Goal: Book appointment/travel/reservation

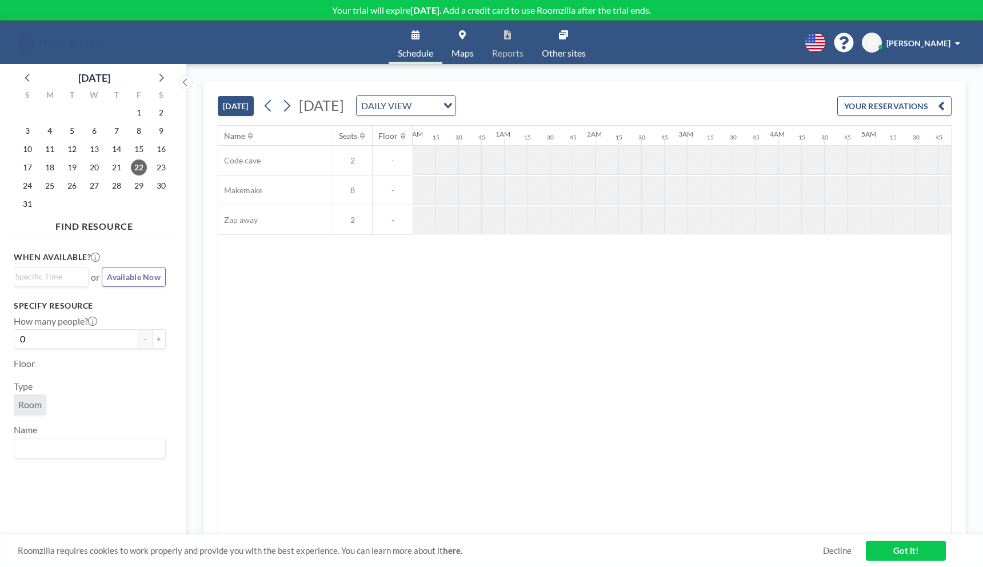
scroll to position [0, 777]
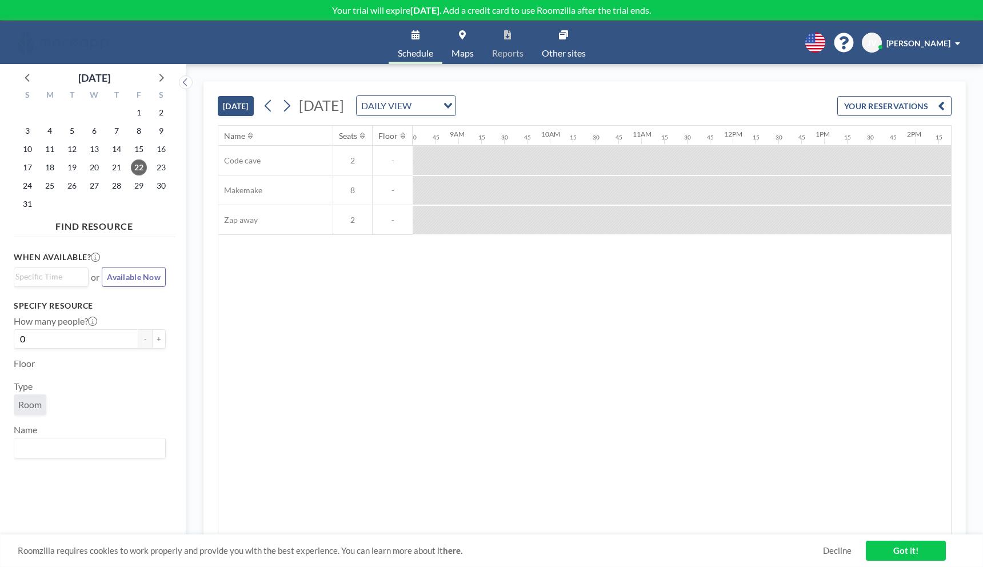
click at [450, 445] on div "Name Seats Floor 12AM 15 30 45 1AM 15 30 45 2AM 15 30 45 3AM 15 30 45 4AM 15 30…" at bounding box center [584, 330] width 732 height 409
click at [448, 371] on div "Name Seats Floor 12AM 15 30 45 1AM 15 30 45 2AM 15 30 45 3AM 15 30 45 4AM 15 30…" at bounding box center [584, 330] width 732 height 409
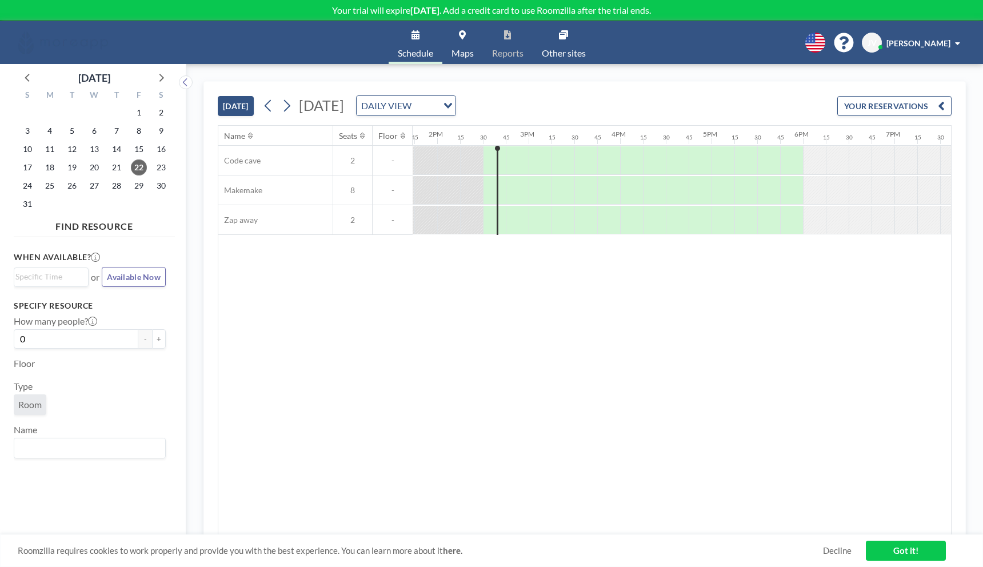
scroll to position [0, 1269]
click at [953, 37] on div "[PERSON_NAME]" at bounding box center [923, 42] width 74 height 11
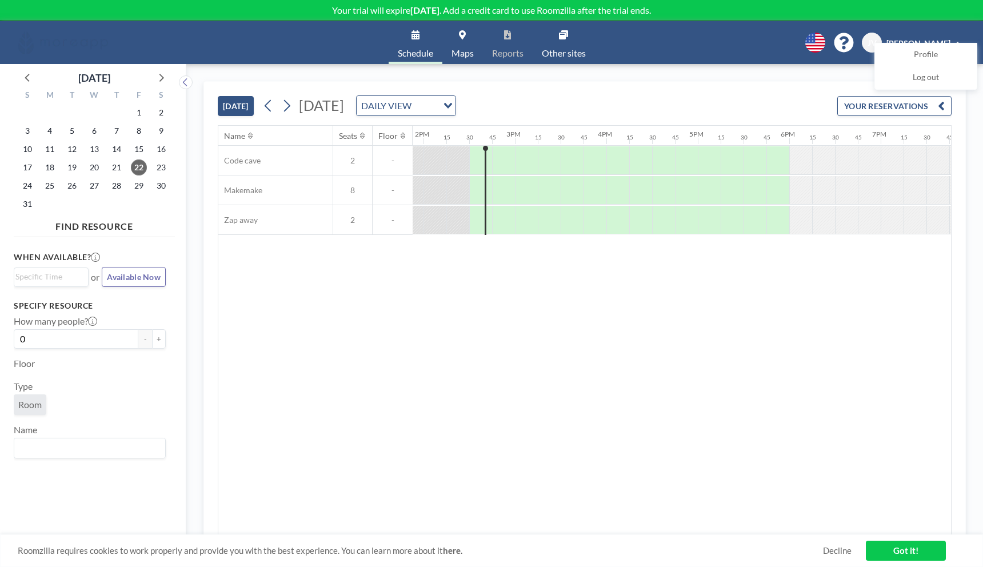
click at [857, 264] on div "Name Seats Floor 12AM 15 30 45 1AM 15 30 45 2AM 15 30 45 3AM 15 30 45 4AM 15 30…" at bounding box center [584, 330] width 732 height 409
click at [675, 364] on div "Name Seats Floor 12AM 15 30 45 1AM 15 30 45 2AM 15 30 45 3AM 15 30 45 4AM 15 30…" at bounding box center [584, 330] width 732 height 409
click at [379, 396] on div "Name Seats Floor 12AM 15 30 45 1AM 15 30 45 2AM 15 30 45 3AM 15 30 45 4AM 15 30…" at bounding box center [584, 330] width 732 height 409
